Goal: Task Accomplishment & Management: Complete application form

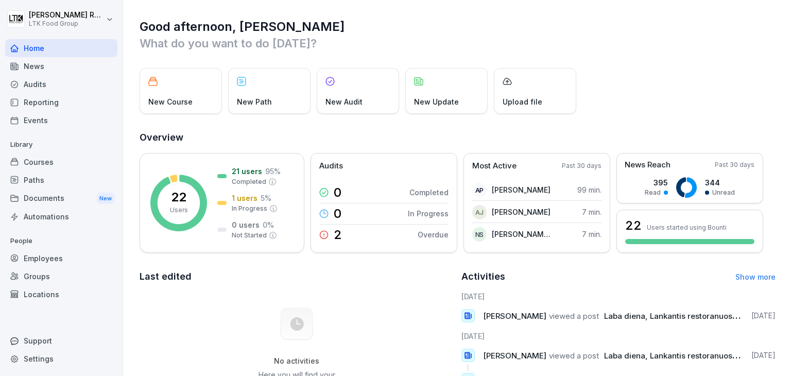
click at [58, 260] on div "Employees" at bounding box center [61, 258] width 112 height 18
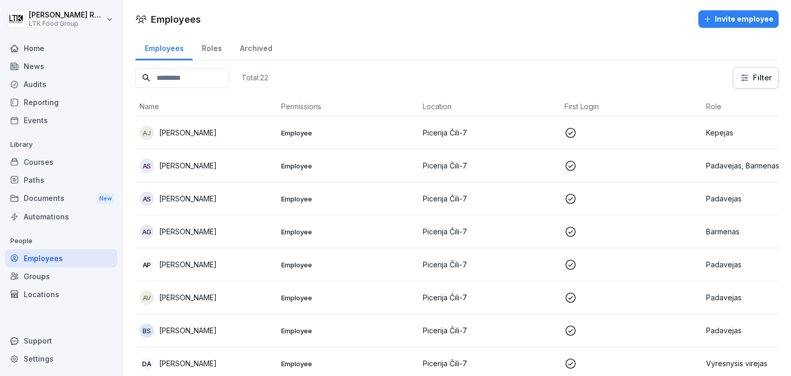
click at [756, 20] on div "Invite employee" at bounding box center [738, 18] width 70 height 11
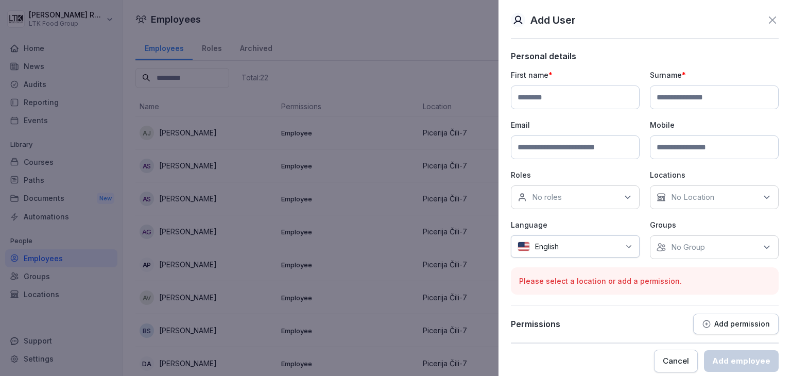
click at [556, 103] on input at bounding box center [575, 97] width 129 height 24
type input "*****"
click at [658, 90] on input at bounding box center [714, 97] width 129 height 24
type input "**********"
click at [581, 149] on input at bounding box center [575, 147] width 129 height 24
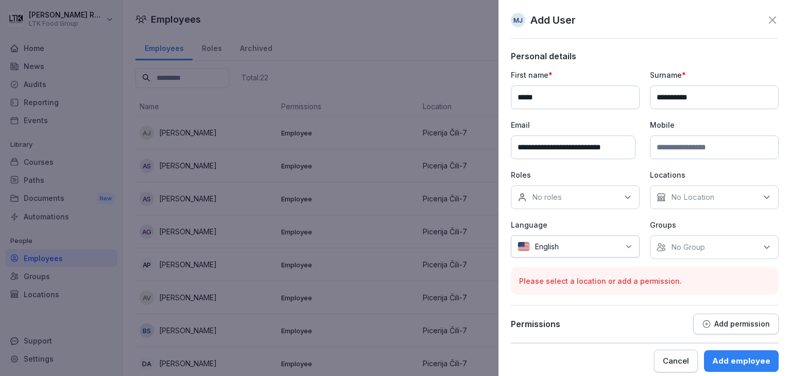
type input "**********"
click at [676, 147] on input at bounding box center [714, 147] width 129 height 24
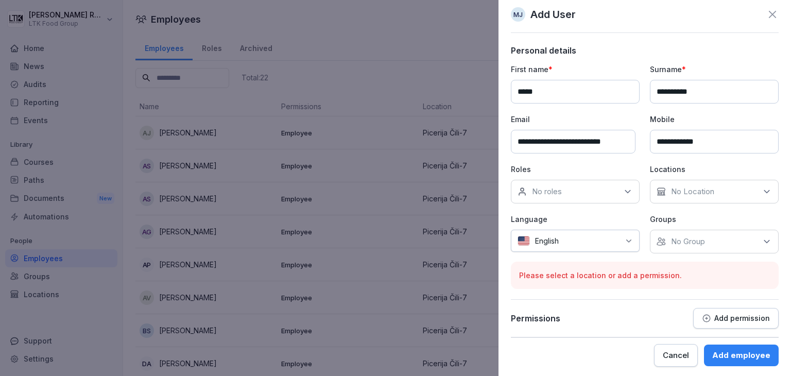
scroll to position [7, 0]
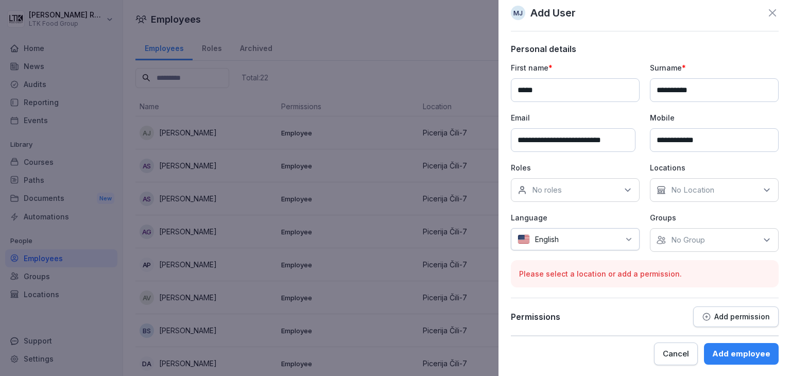
type input "**********"
click at [627, 190] on icon at bounding box center [628, 190] width 10 height 10
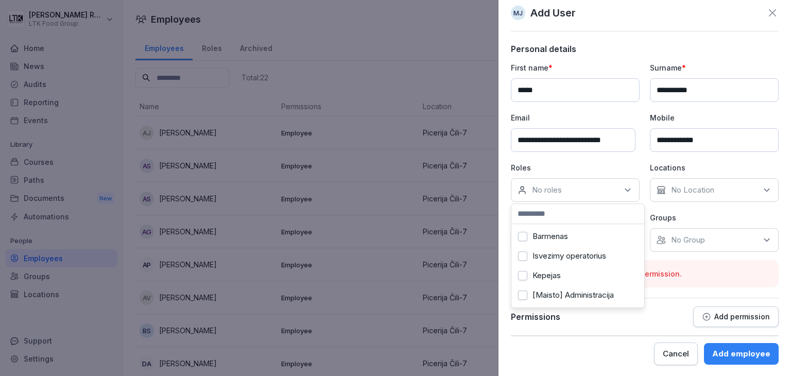
click at [522, 234] on button "Barmenas" at bounding box center [522, 236] width 9 height 9
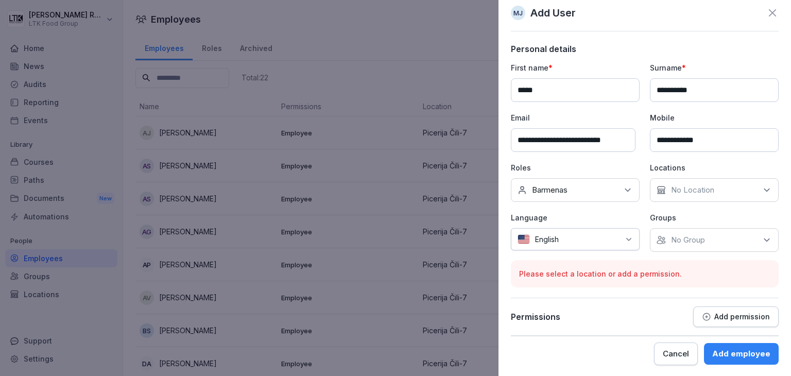
drag, startPoint x: 701, startPoint y: 191, endPoint x: 711, endPoint y: 188, distance: 10.3
click at [701, 192] on p "No Location" at bounding box center [692, 190] width 43 height 10
click at [698, 235] on label "Picerija Čili-7" at bounding box center [690, 236] width 46 height 9
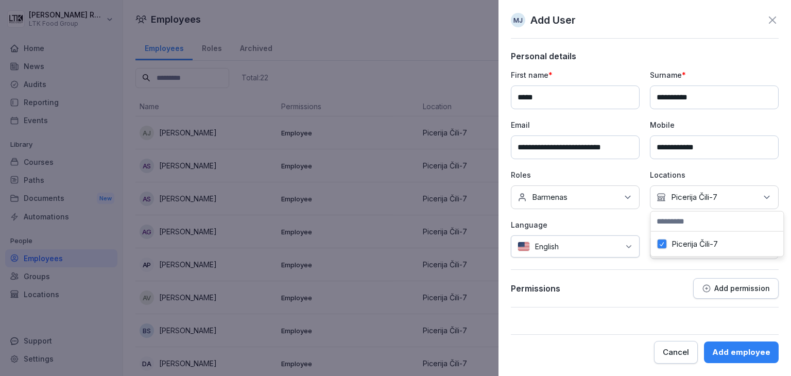
click at [710, 242] on label "Picerija Čili-7" at bounding box center [695, 243] width 46 height 9
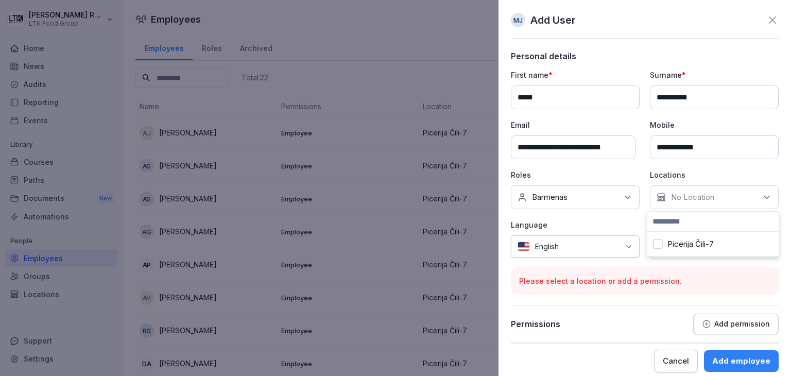
drag, startPoint x: 658, startPoint y: 242, endPoint x: 679, endPoint y: 237, distance: 21.5
click at [661, 242] on button "Picerija Čili-7" at bounding box center [657, 243] width 9 height 9
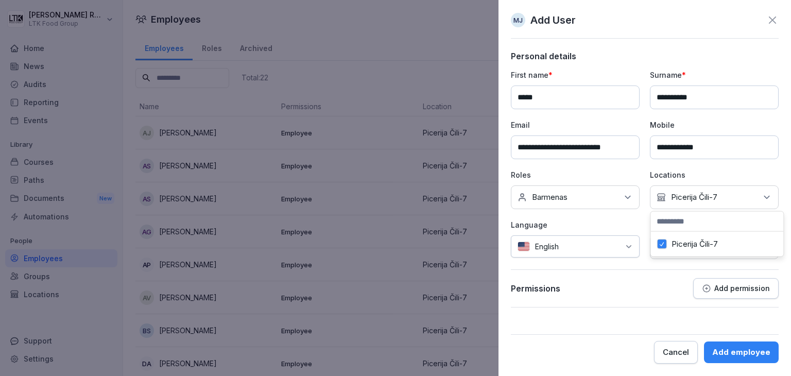
click at [628, 240] on div "English" at bounding box center [575, 246] width 129 height 22
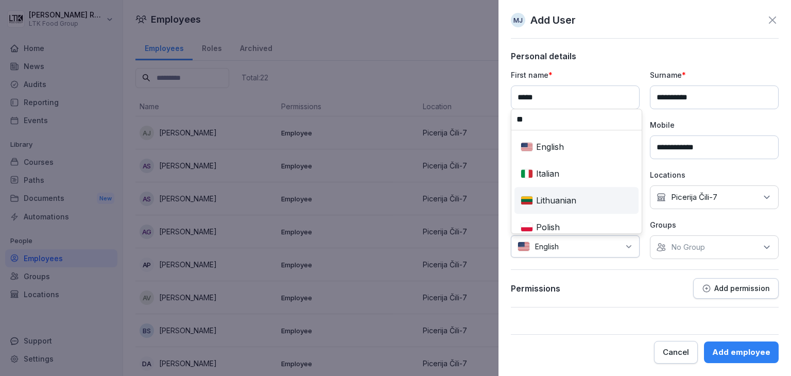
type input "**"
click at [560, 202] on div "Lithuanian" at bounding box center [577, 200] width 120 height 23
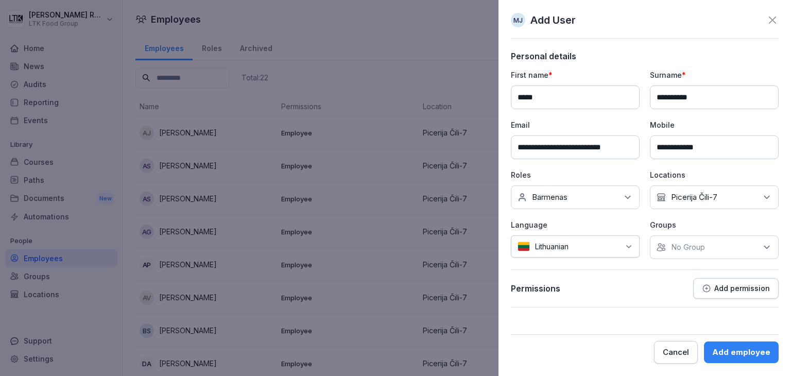
click at [738, 290] on p "Add permission" at bounding box center [742, 288] width 56 height 8
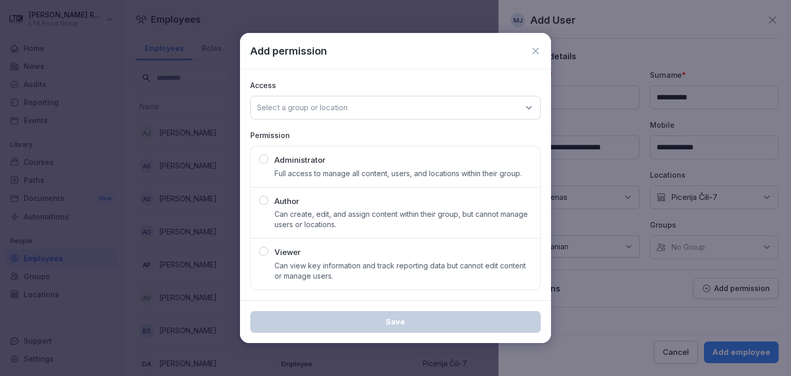
click at [535, 46] on icon at bounding box center [535, 51] width 10 height 10
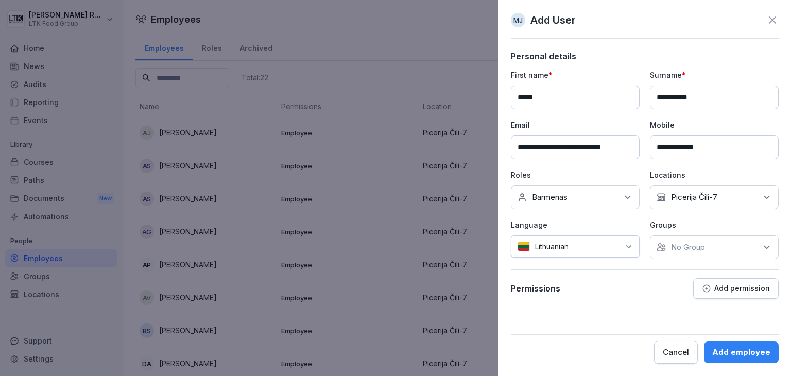
click at [741, 354] on div "Add employee" at bounding box center [741, 352] width 58 height 11
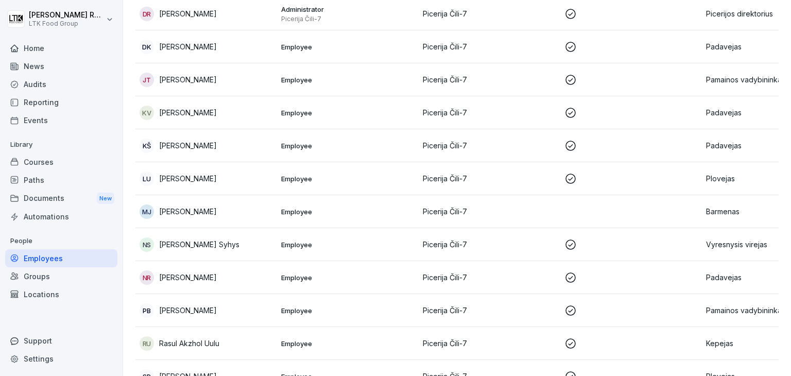
scroll to position [522, 0]
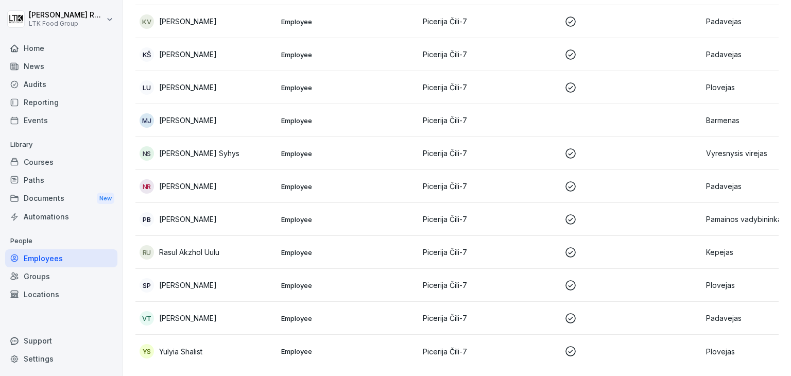
click at [198, 115] on p "[PERSON_NAME]" at bounding box center [188, 120] width 58 height 11
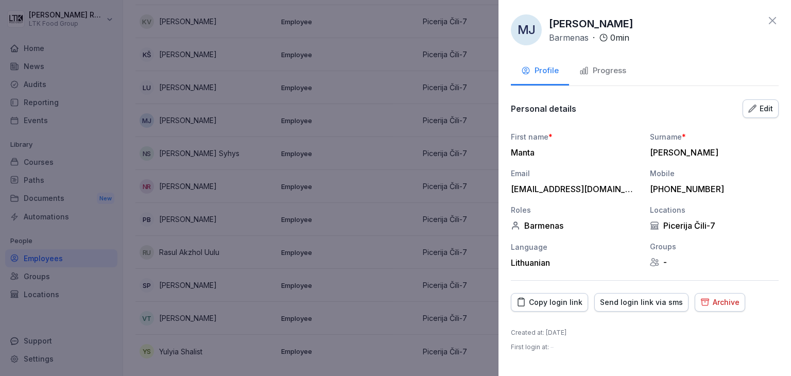
click at [777, 25] on icon at bounding box center [772, 20] width 12 height 12
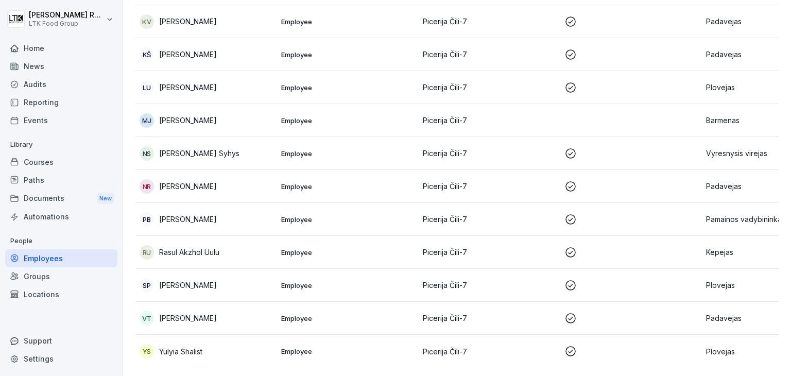
click at [213, 115] on p "[PERSON_NAME]" at bounding box center [188, 120] width 58 height 11
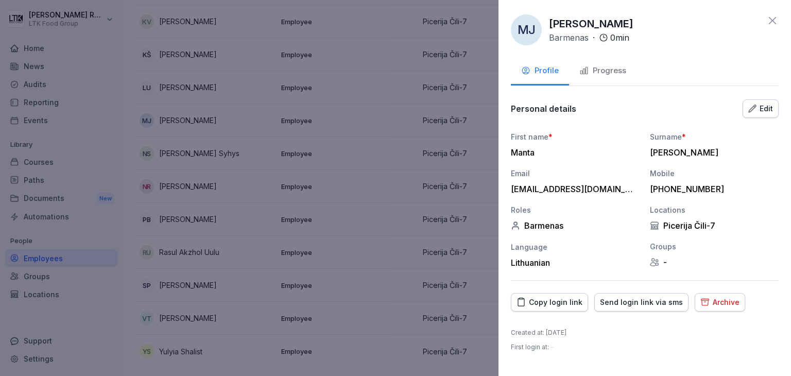
click at [772, 19] on icon at bounding box center [772, 20] width 12 height 12
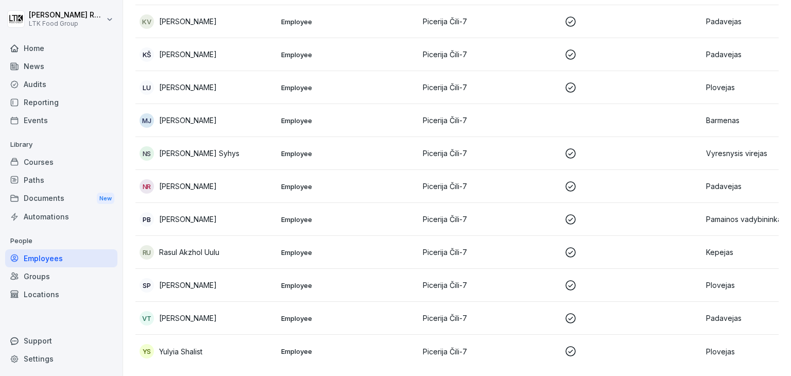
scroll to position [213, 0]
